Goal: Task Accomplishment & Management: Use online tool/utility

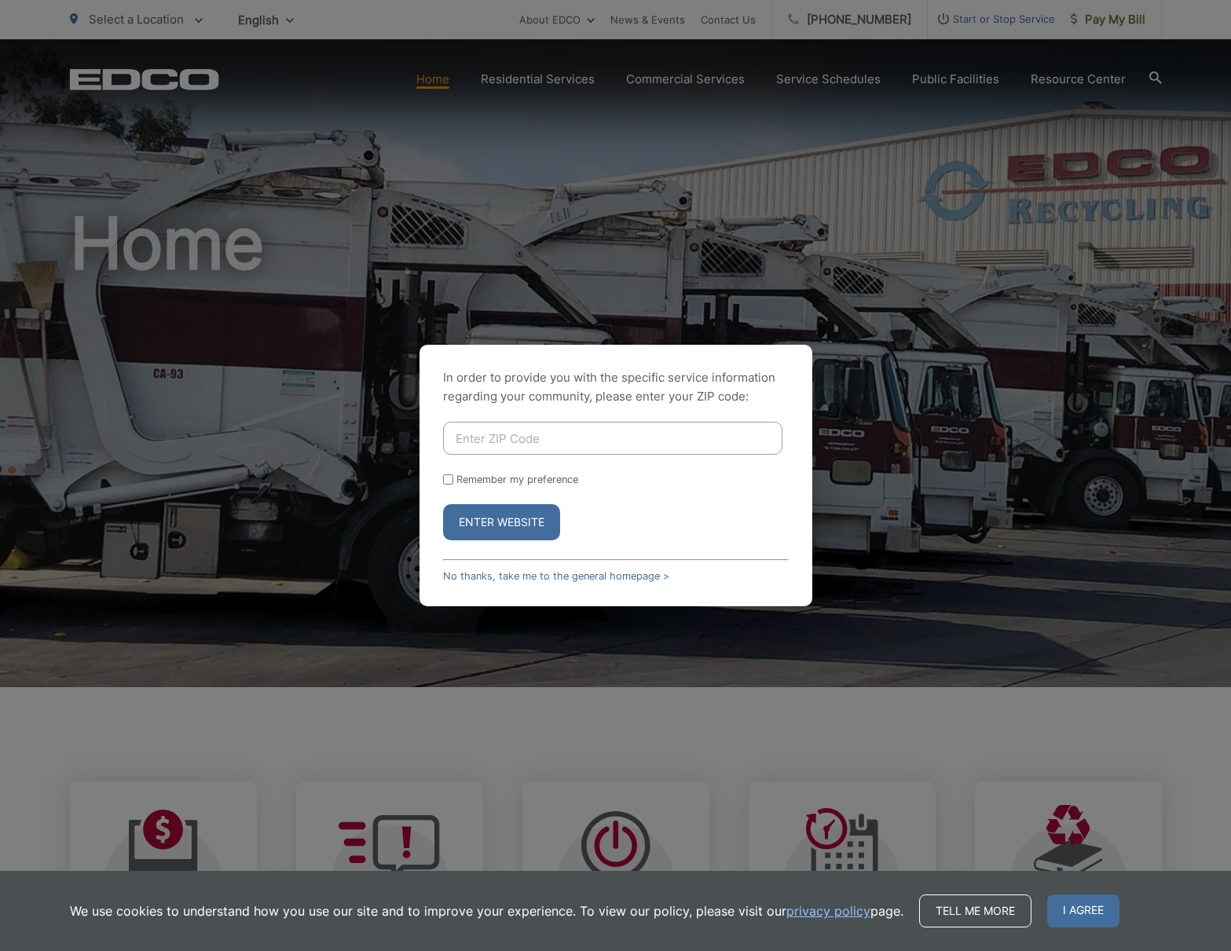
click at [517, 438] on input "Enter ZIP Code" at bounding box center [612, 438] width 339 height 33
type input "92110"
click at [452, 479] on input "Remember my preference" at bounding box center [448, 479] width 10 height 10
checkbox input "true"
click at [488, 525] on button "Enter Website" at bounding box center [501, 522] width 117 height 36
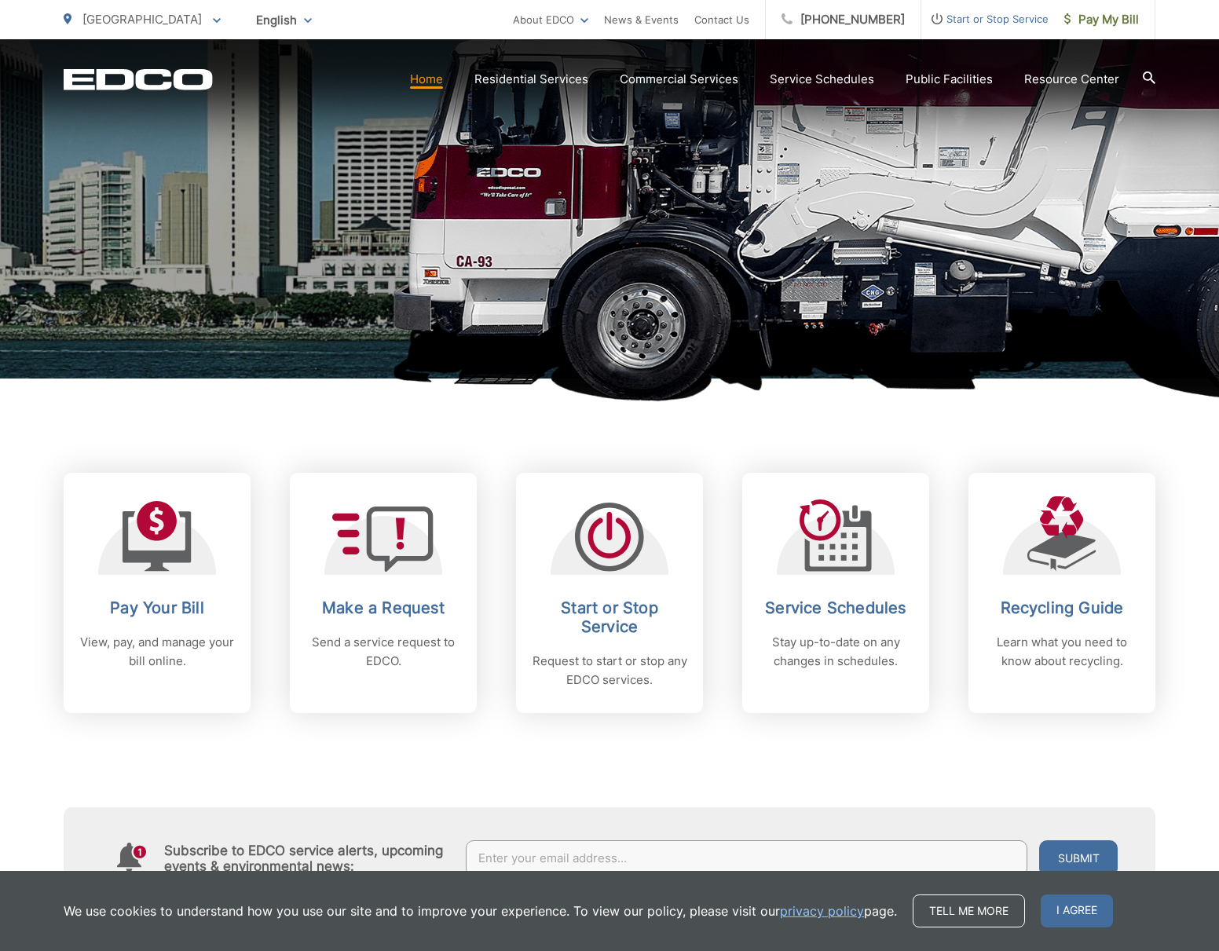
scroll to position [314, 0]
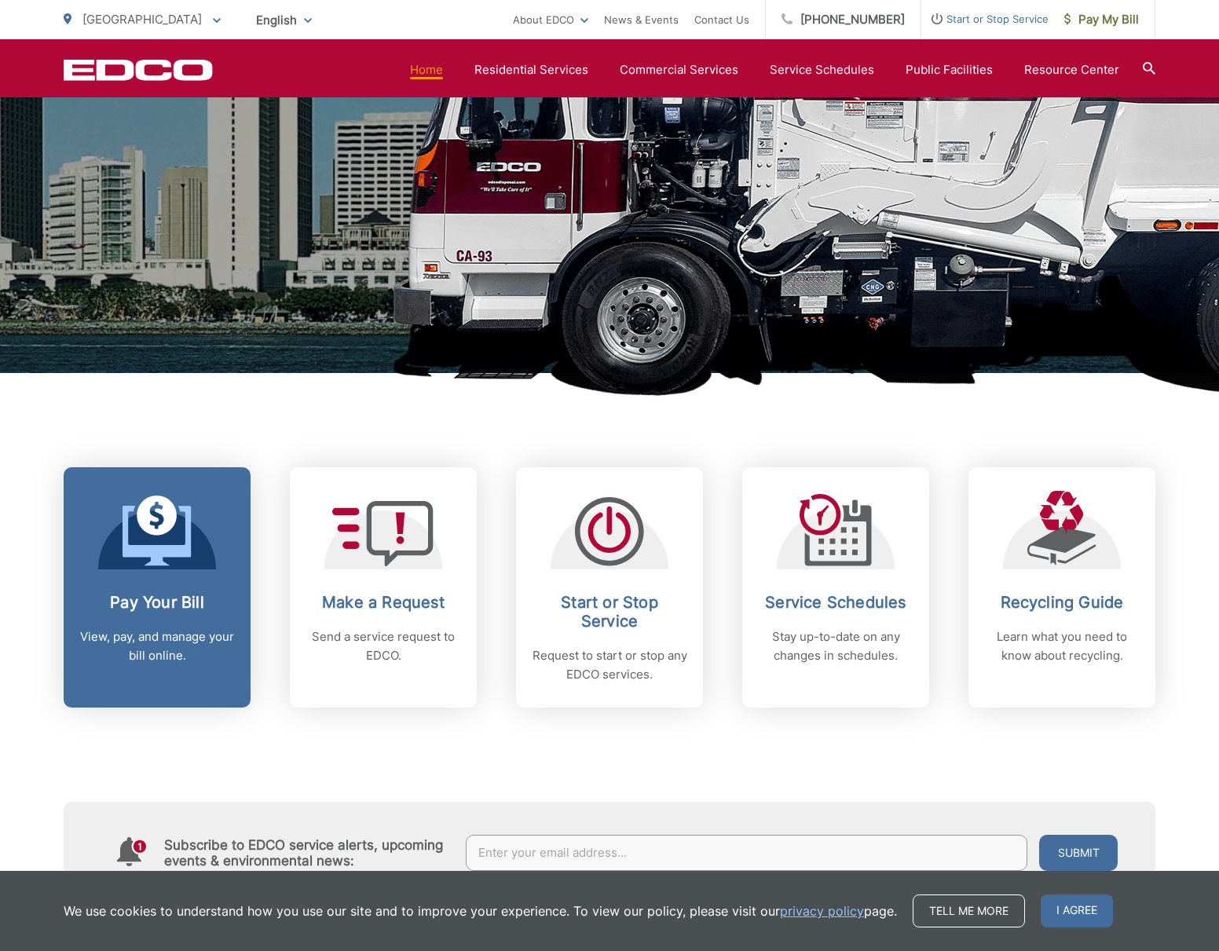
click at [158, 543] on icon at bounding box center [157, 531] width 69 height 71
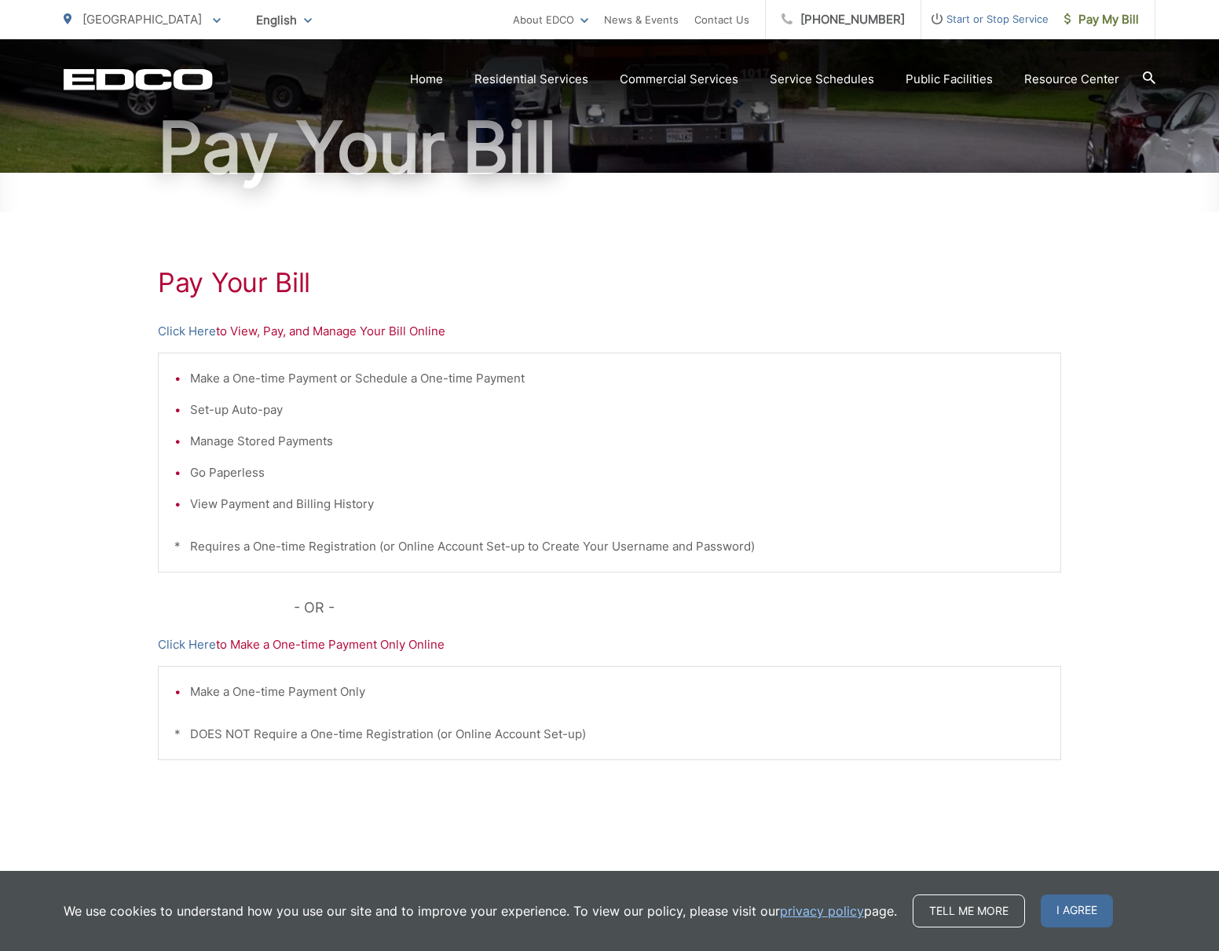
scroll to position [166, 0]
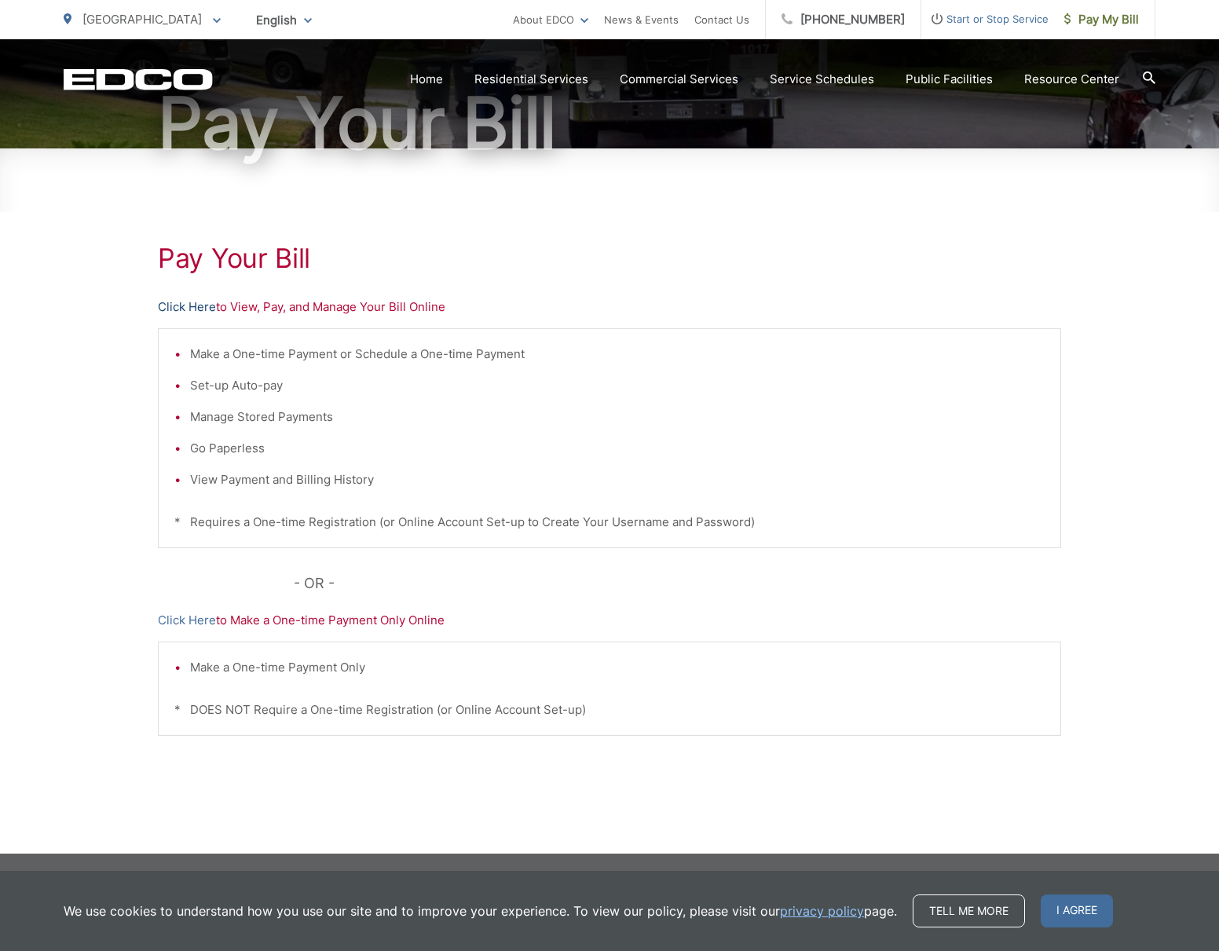
click at [176, 302] on link "Click Here" at bounding box center [187, 307] width 58 height 19
